Goal: Information Seeking & Learning: Learn about a topic

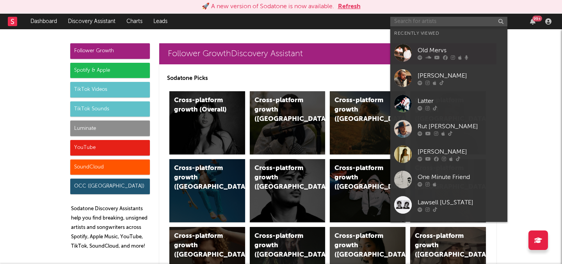
click at [427, 21] on input "text" at bounding box center [449, 22] width 117 height 10
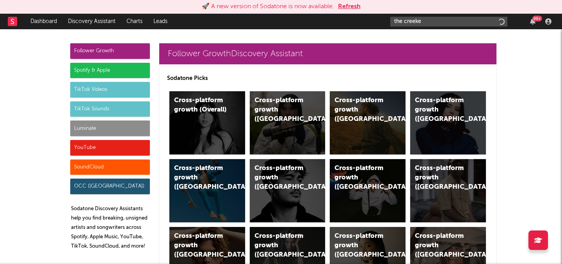
type input "the creeker"
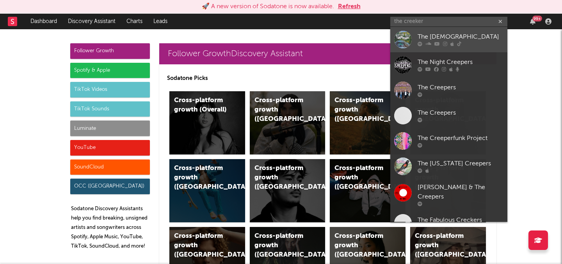
click at [438, 42] on icon at bounding box center [437, 44] width 5 height 5
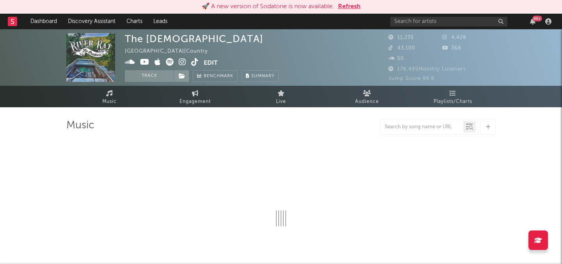
select select "6m"
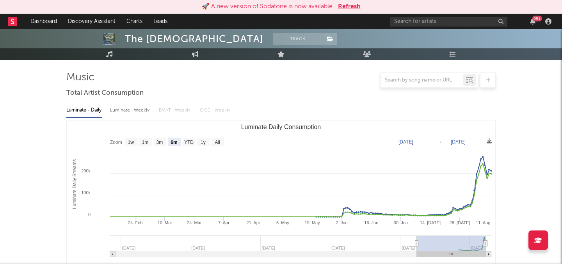
scroll to position [48, 0]
click at [459, 24] on input "text" at bounding box center [449, 22] width 117 height 10
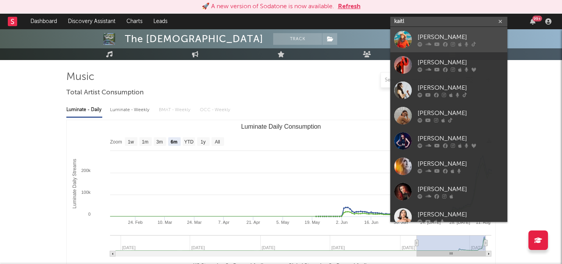
type input "kaitl"
click at [427, 44] on icon at bounding box center [429, 44] width 6 height 5
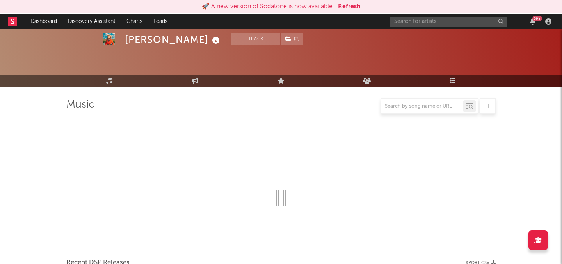
scroll to position [48, 0]
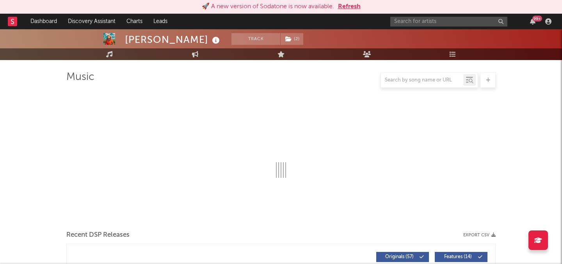
select select "6m"
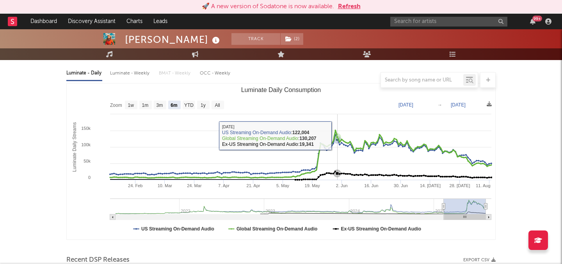
scroll to position [96, 0]
